Goal: Task Accomplishment & Management: Manage account settings

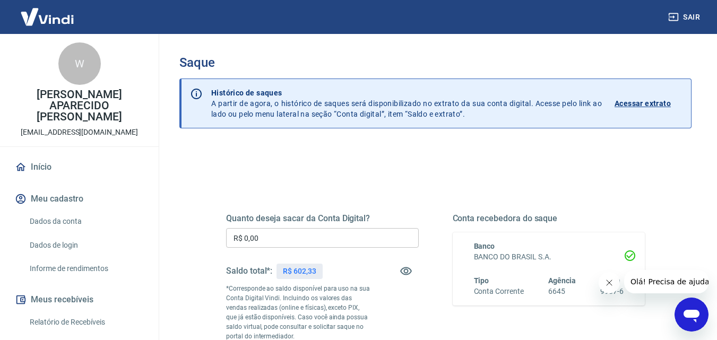
click at [307, 245] on input "R$ 0,00" at bounding box center [322, 238] width 193 height 20
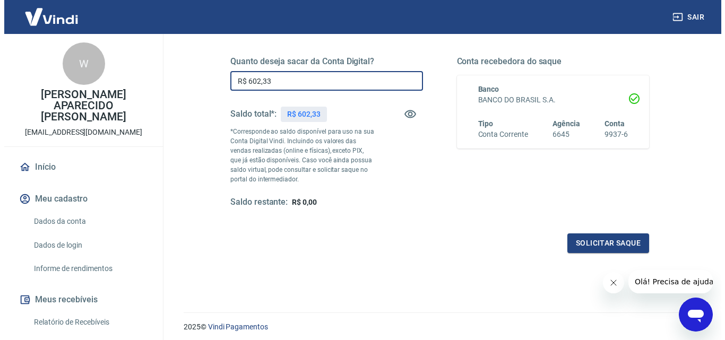
scroll to position [159, 0]
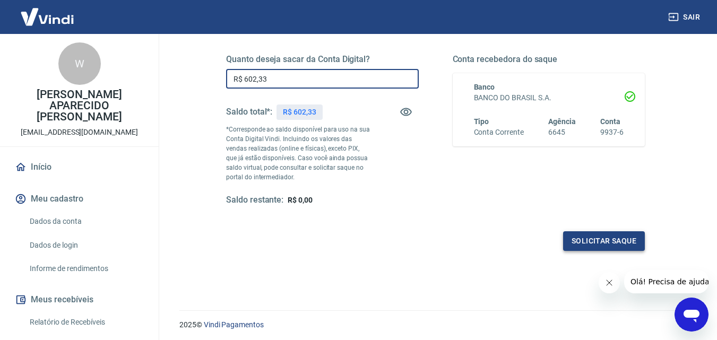
type input "R$ 602,33"
click at [601, 241] on button "Solicitar saque" at bounding box center [604, 241] width 82 height 20
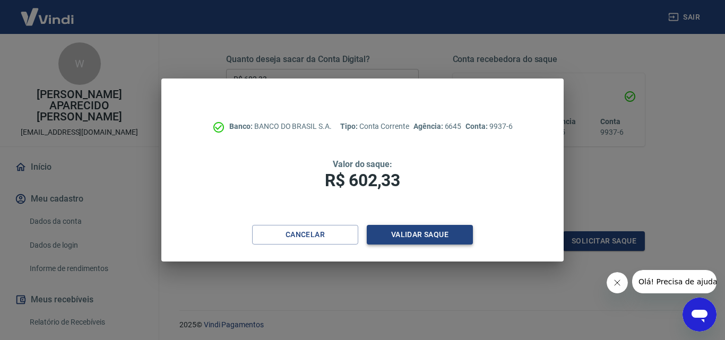
click at [407, 236] on button "Validar saque" at bounding box center [420, 235] width 106 height 20
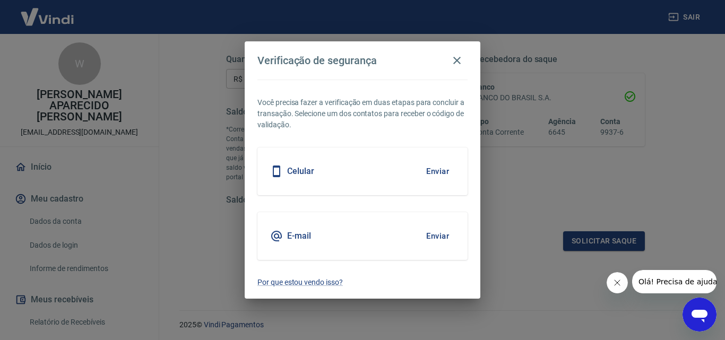
click at [303, 173] on h5 "Celular" at bounding box center [300, 171] width 27 height 11
click at [442, 167] on button "Enviar" at bounding box center [437, 171] width 35 height 22
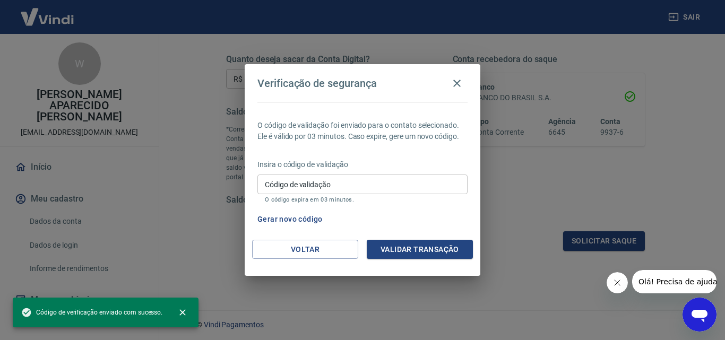
click at [352, 188] on input "Código de validação" at bounding box center [362, 185] width 210 height 20
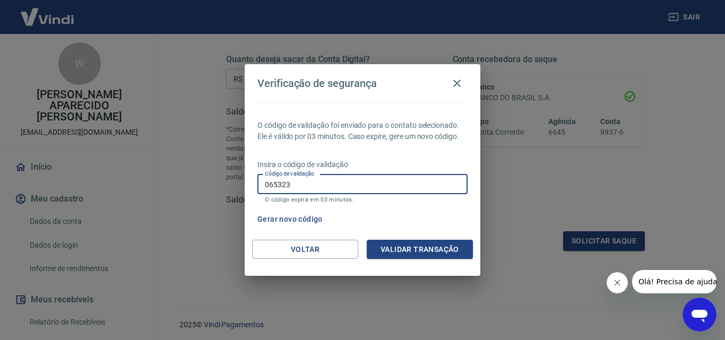
click at [300, 182] on input "065323" at bounding box center [362, 185] width 210 height 20
type input "259001"
click at [430, 246] on button "Validar transação" at bounding box center [420, 250] width 106 height 20
